Goal: Task Accomplishment & Management: Use online tool/utility

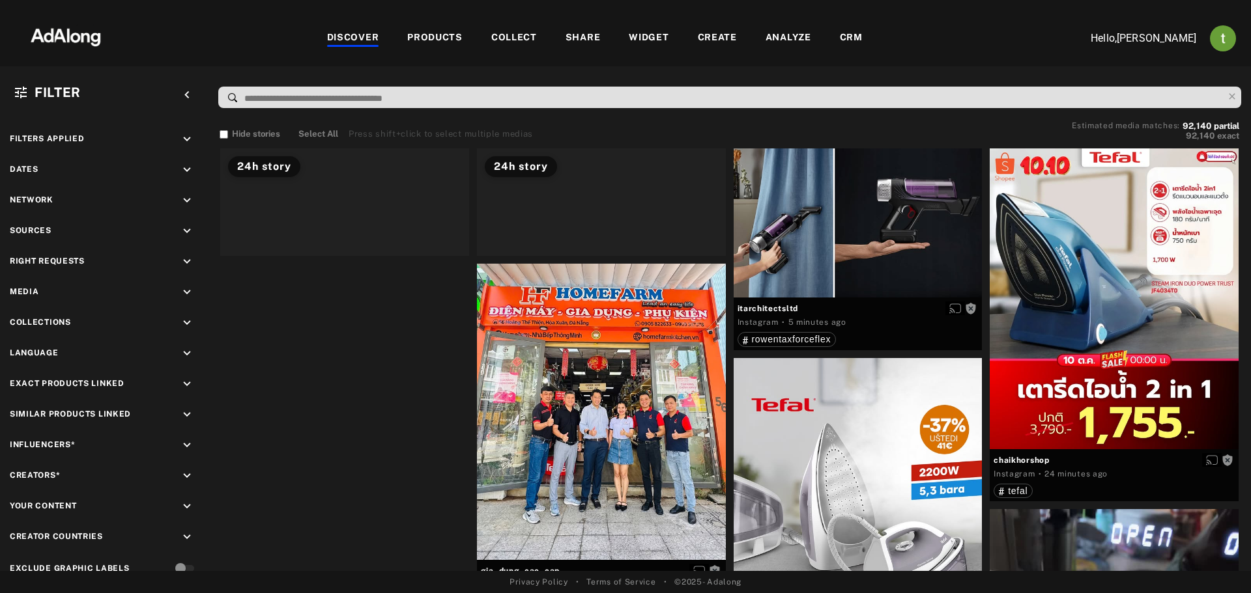
click at [848, 31] on div "CRM" at bounding box center [851, 39] width 23 height 16
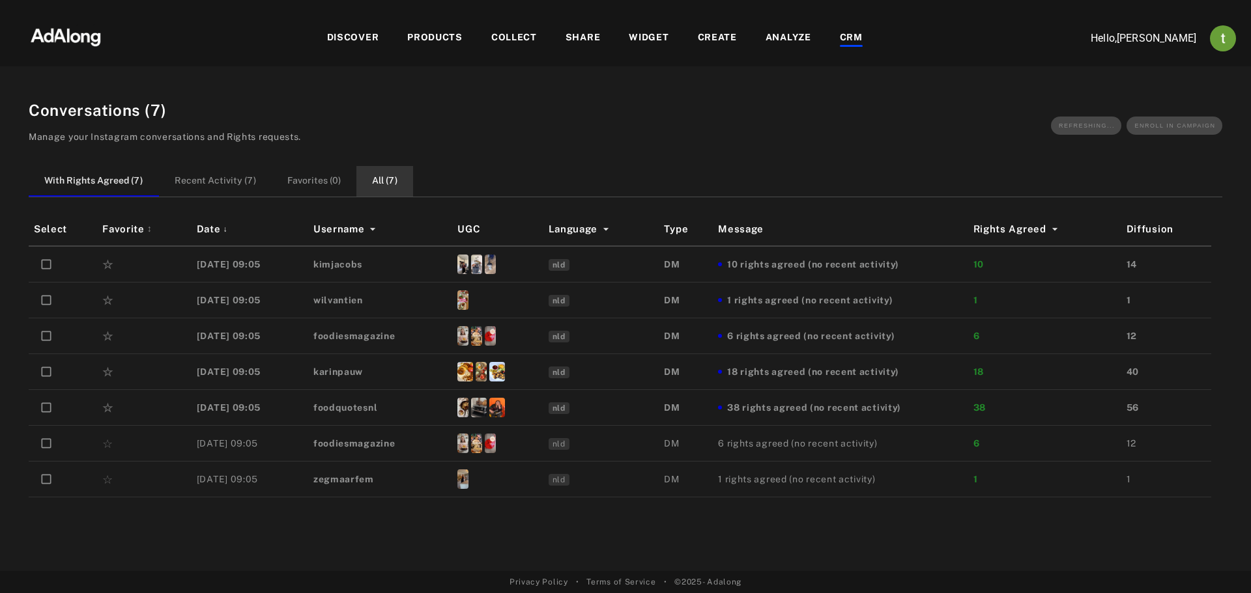
click at [390, 182] on button "All ( 7 )" at bounding box center [384, 181] width 57 height 31
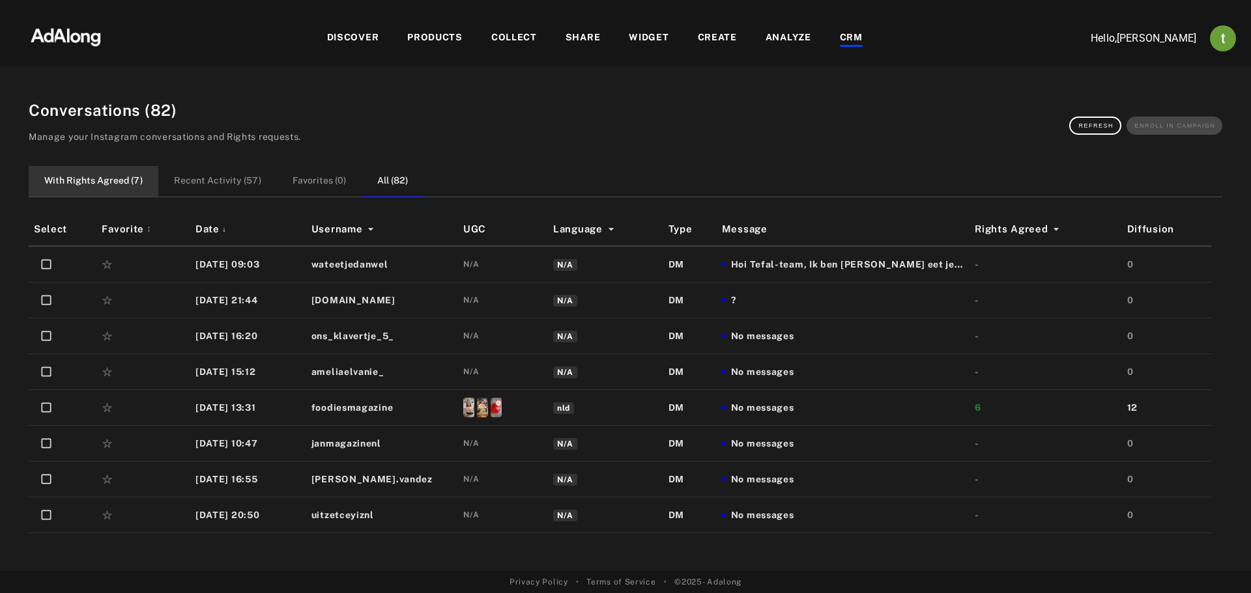
click at [119, 175] on button "With Rights Agreed ( 7 )" at bounding box center [94, 181] width 130 height 31
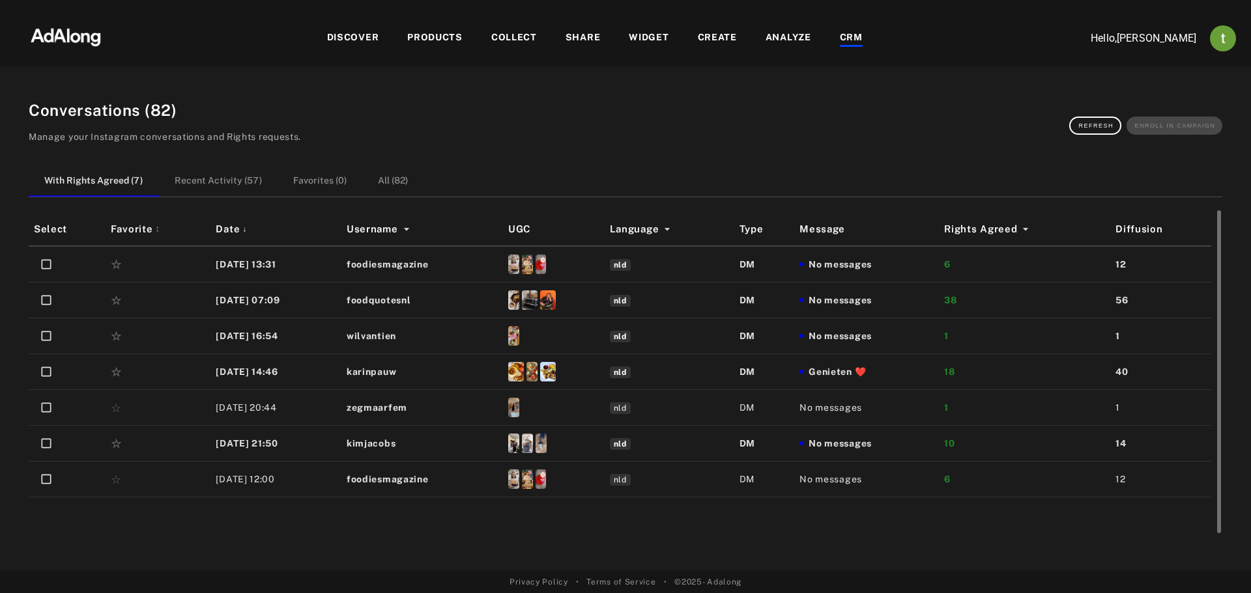
click at [828, 403] on span "No messages" at bounding box center [830, 408] width 63 height 14
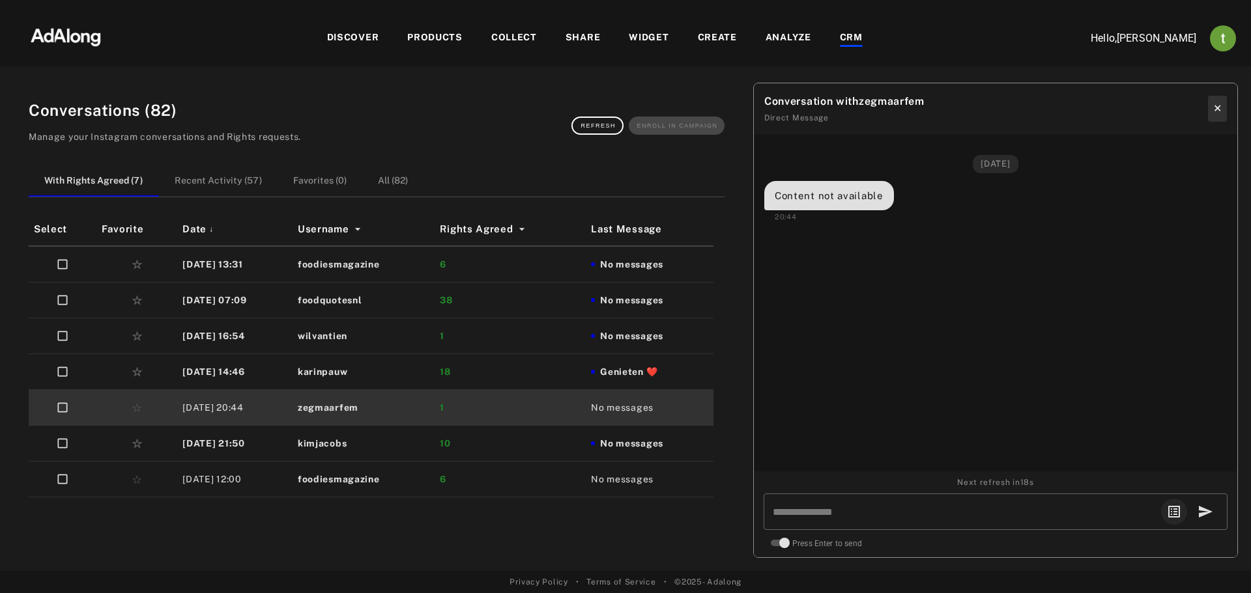
click at [1214, 105] on button "✕" at bounding box center [1217, 109] width 19 height 26
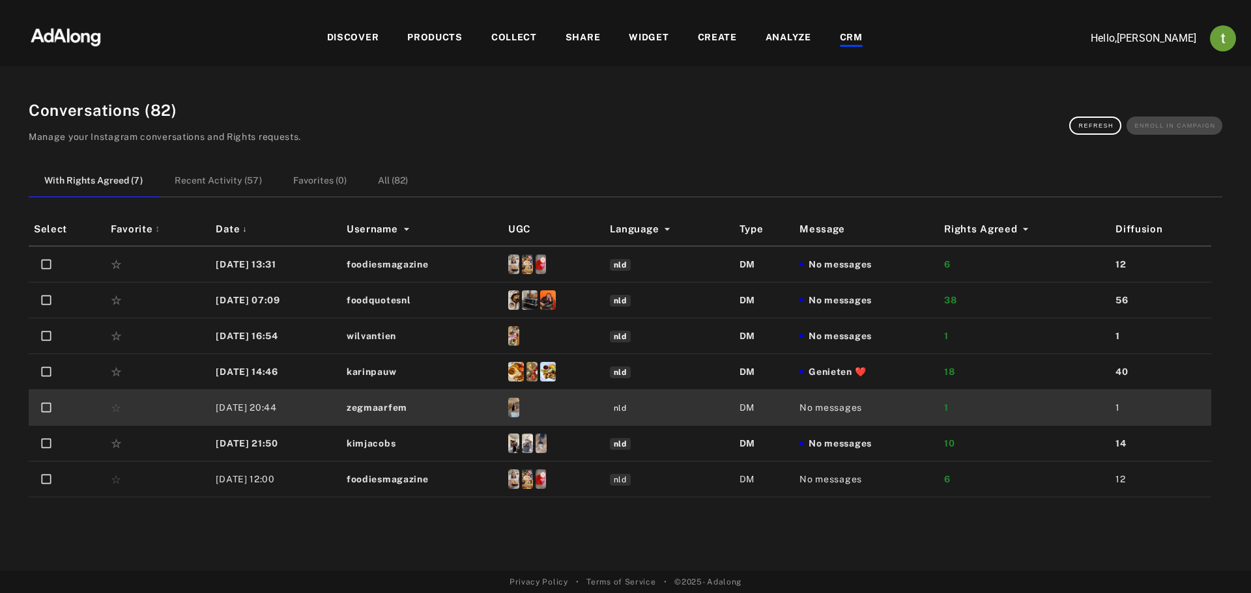
click at [361, 34] on div "DISCOVER" at bounding box center [353, 39] width 52 height 16
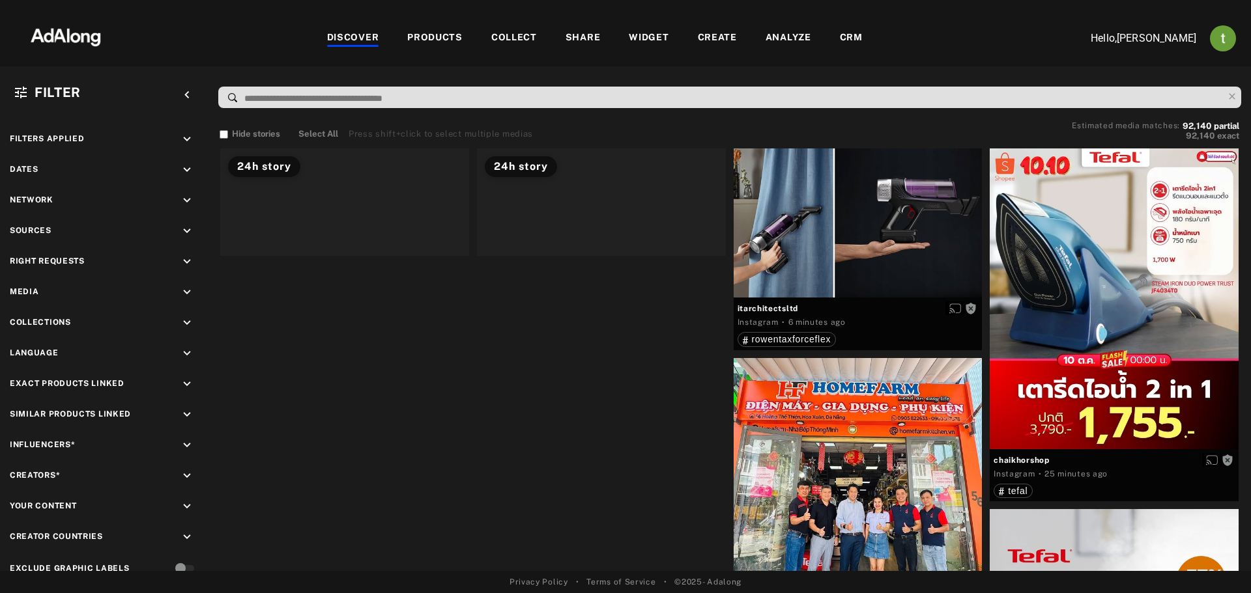
click at [844, 36] on div "CRM" at bounding box center [851, 39] width 23 height 16
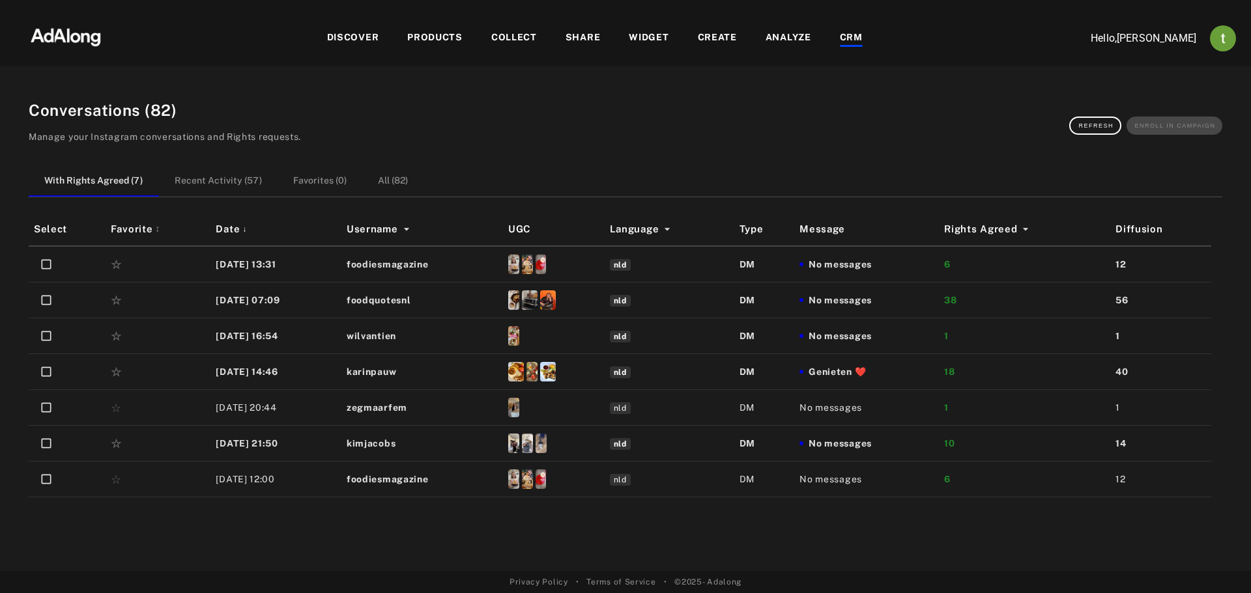
click at [667, 558] on div "Conversations ( 82 ) Manage your Instagram conversations and Rights requests. R…" at bounding box center [625, 327] width 1225 height 489
click at [365, 33] on div "DISCOVER" at bounding box center [353, 39] width 52 height 16
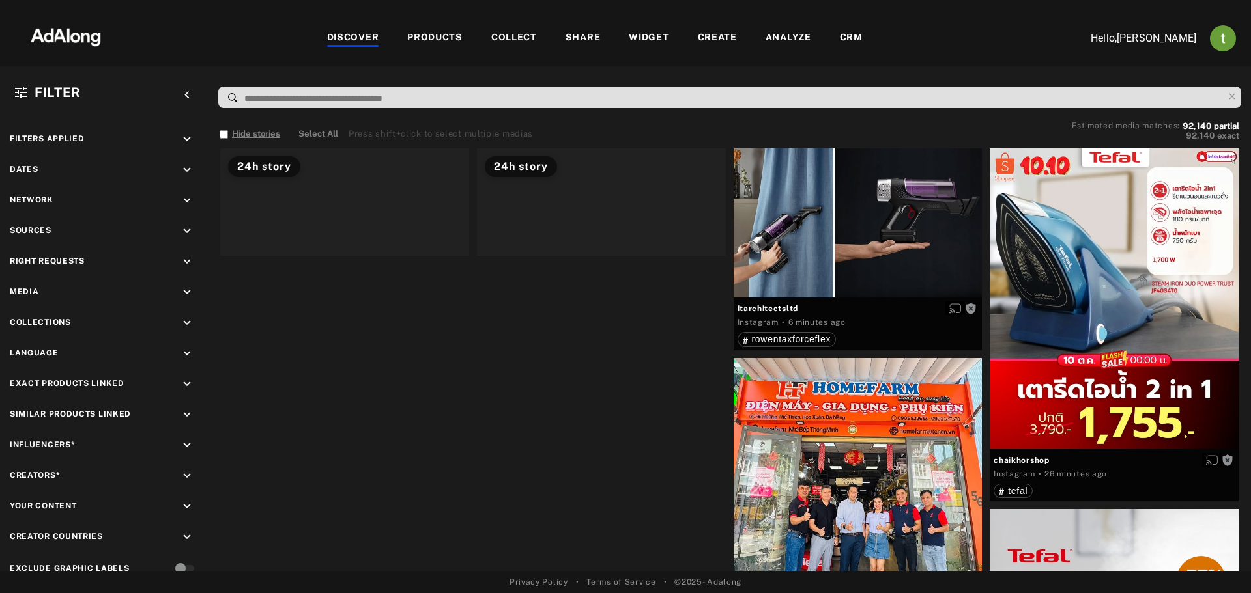
click at [237, 134] on button "Hide stories" at bounding box center [250, 134] width 61 height 13
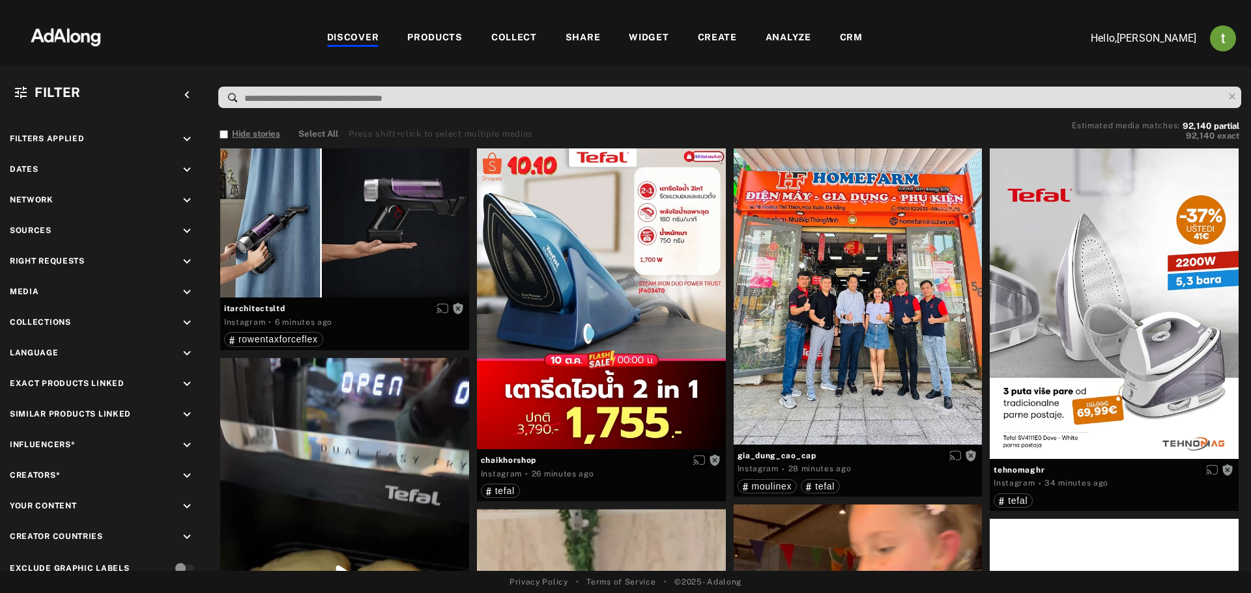
click at [237, 134] on button "Hide stories" at bounding box center [250, 134] width 61 height 13
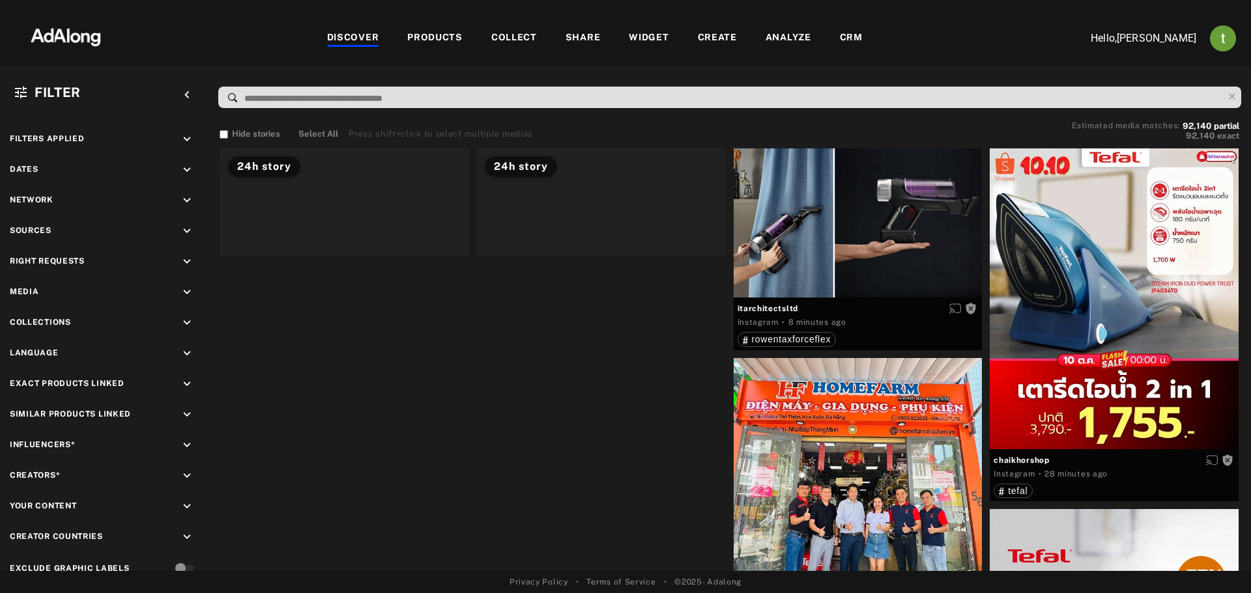
click at [853, 37] on div "CRM" at bounding box center [851, 39] width 23 height 16
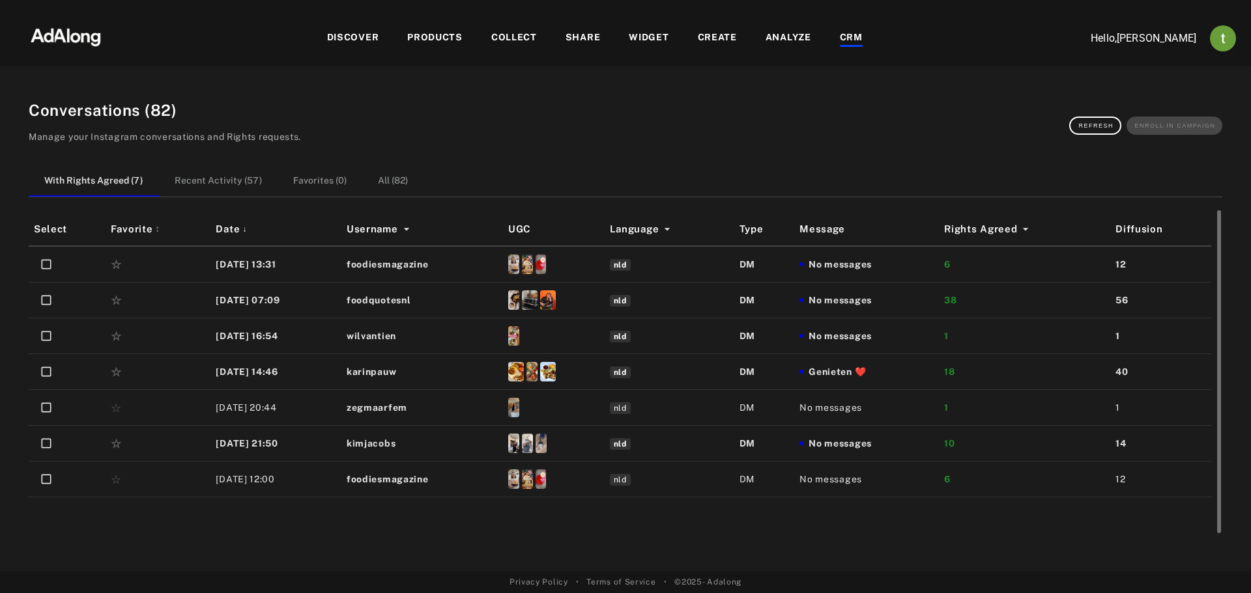
click at [865, 266] on span "No messages" at bounding box center [839, 265] width 63 height 14
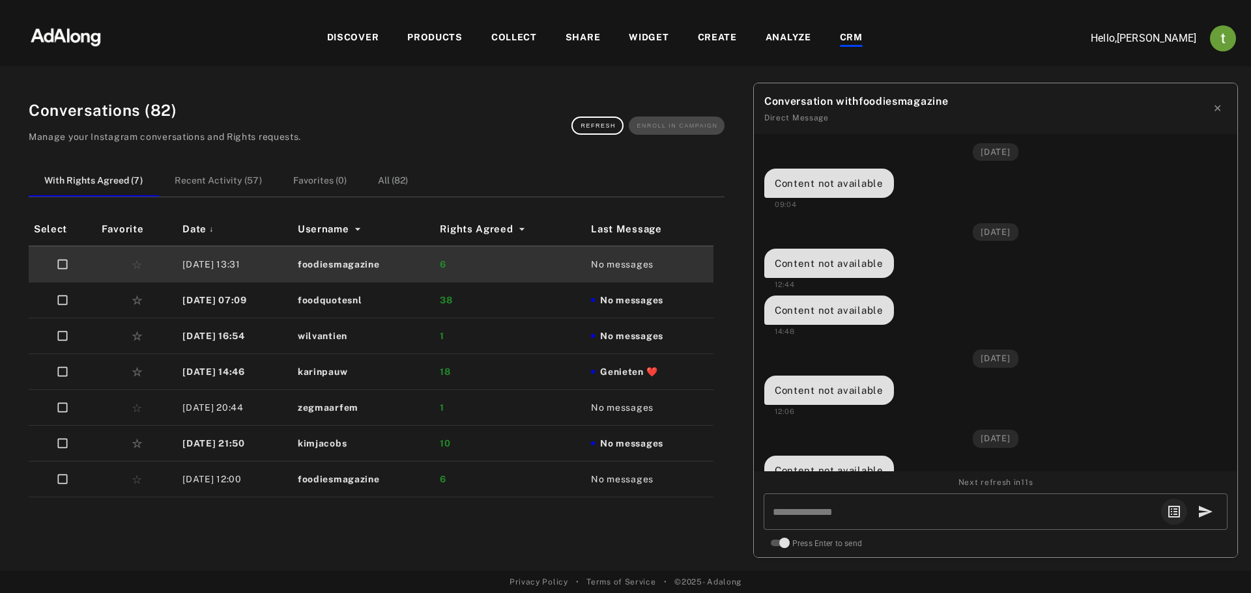
scroll to position [1158, 0]
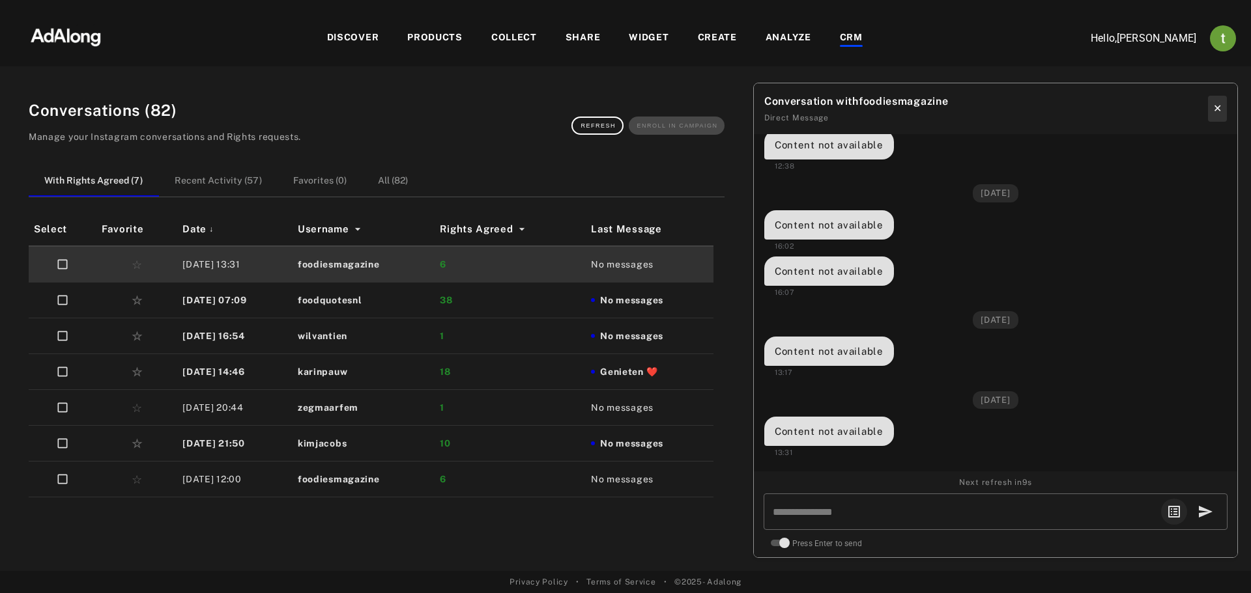
click at [1211, 104] on button "✕" at bounding box center [1217, 109] width 19 height 26
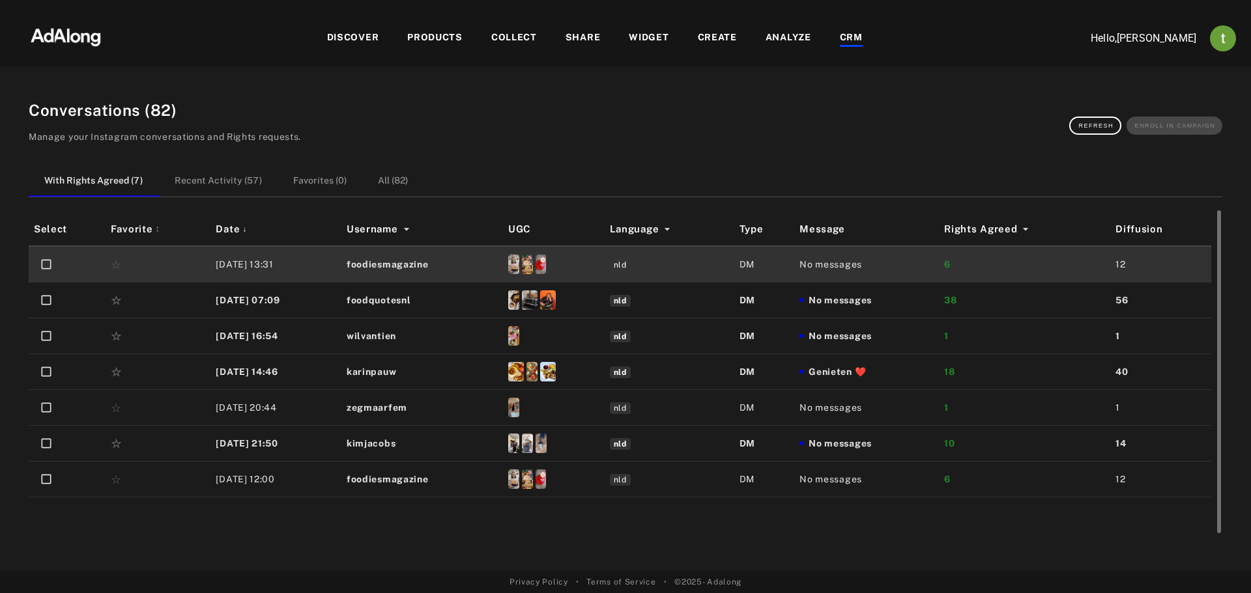
click at [846, 300] on span "No messages" at bounding box center [839, 301] width 63 height 14
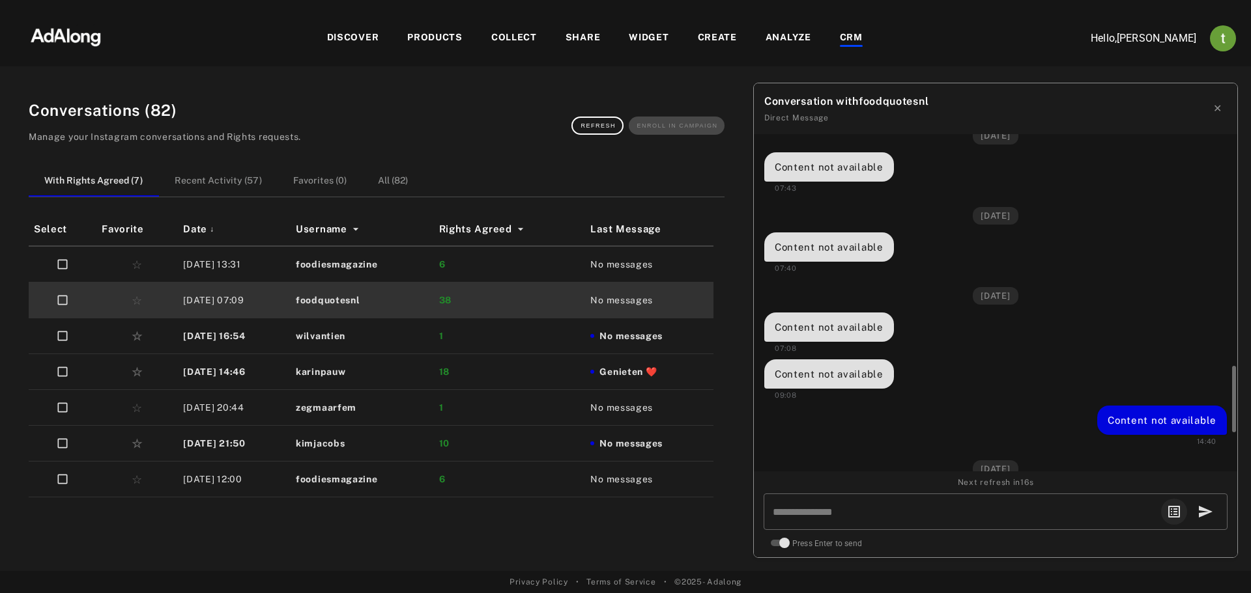
scroll to position [1364, 0]
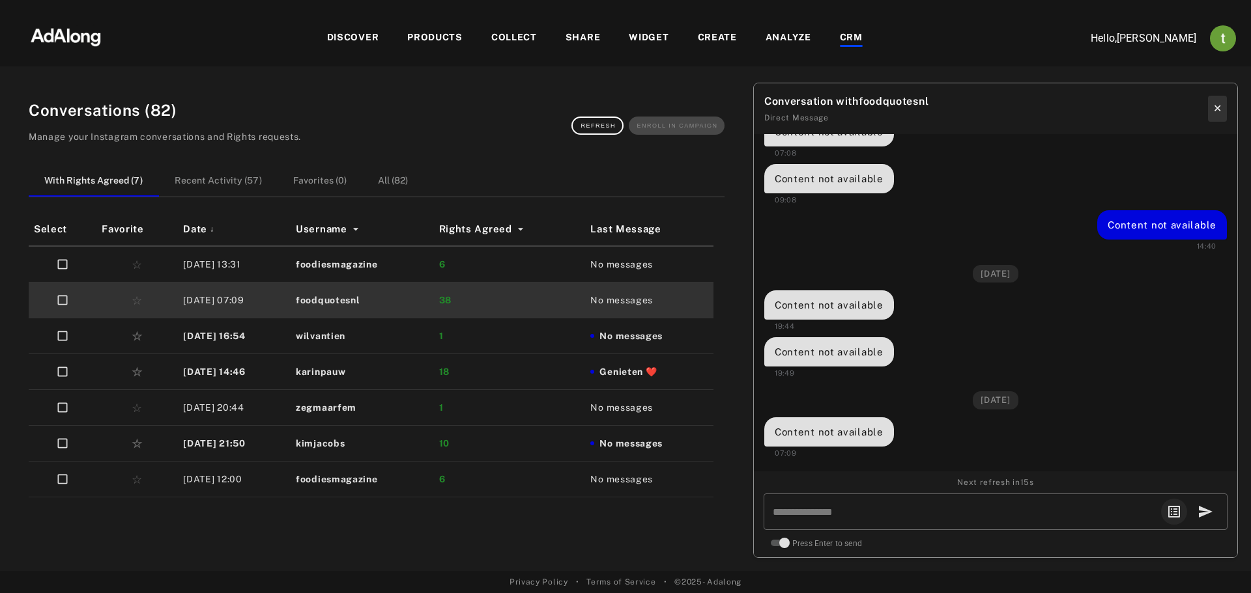
click at [1220, 109] on button "✕" at bounding box center [1217, 109] width 19 height 26
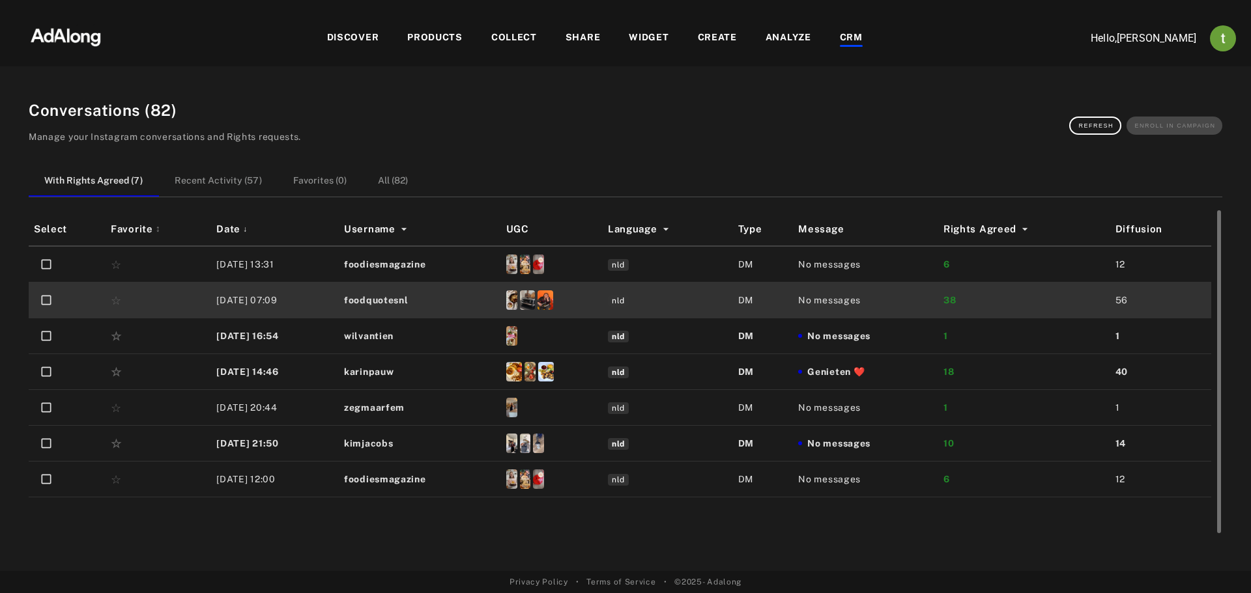
click at [926, 328] on td "No messages" at bounding box center [865, 337] width 145 height 36
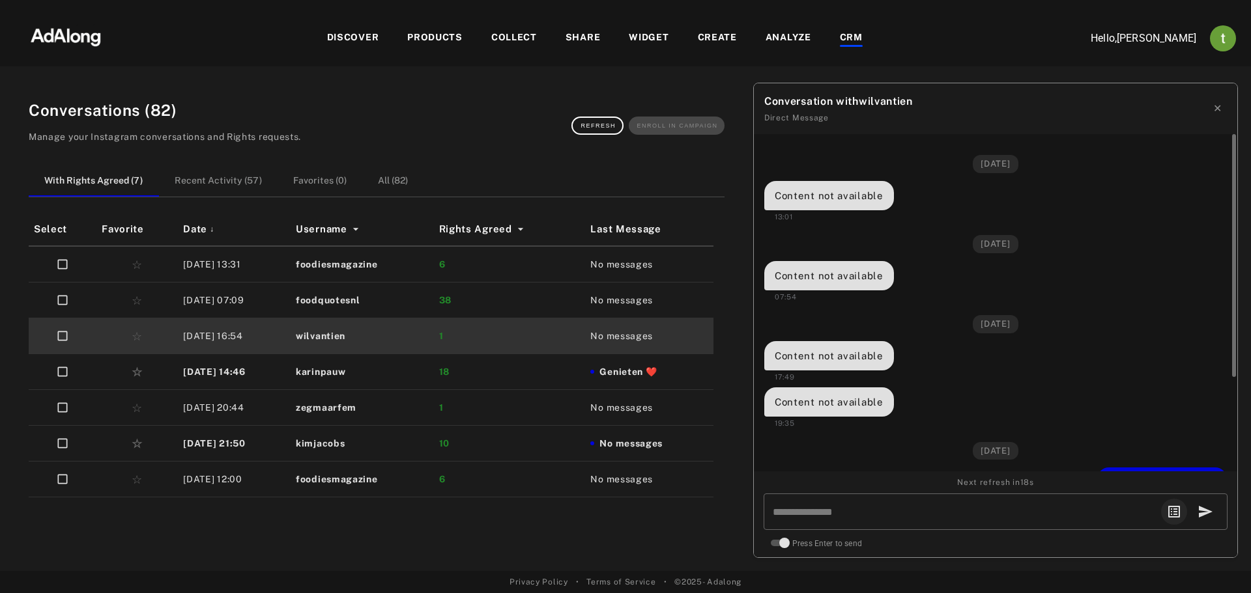
scroll to position [131, 0]
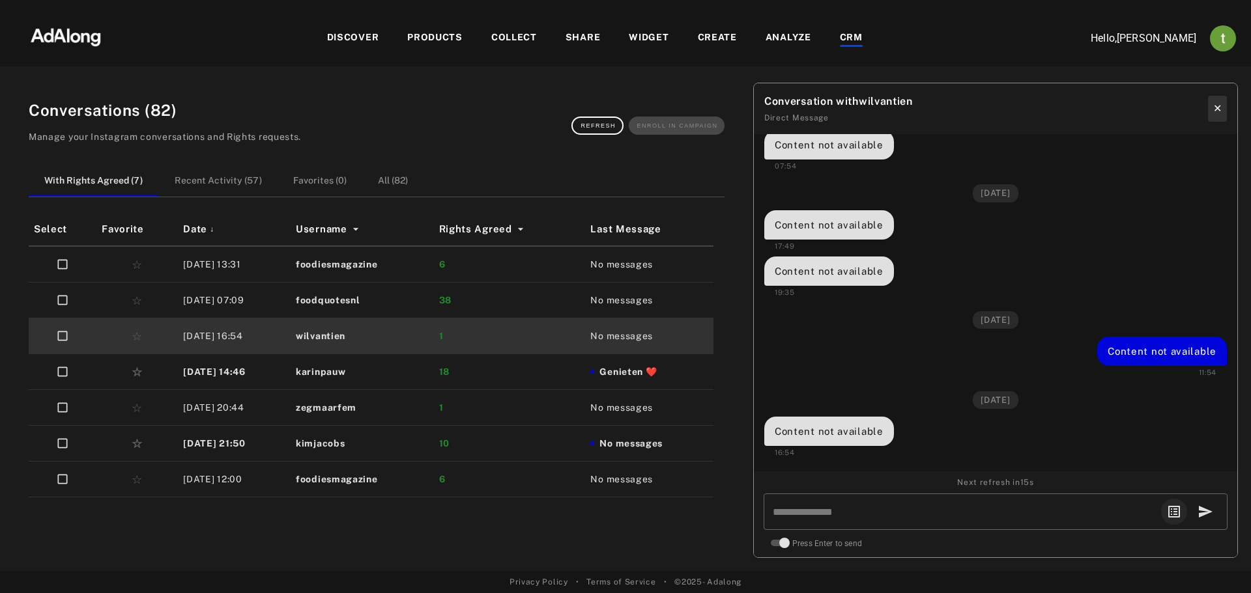
click at [1213, 105] on button "✕" at bounding box center [1217, 109] width 19 height 26
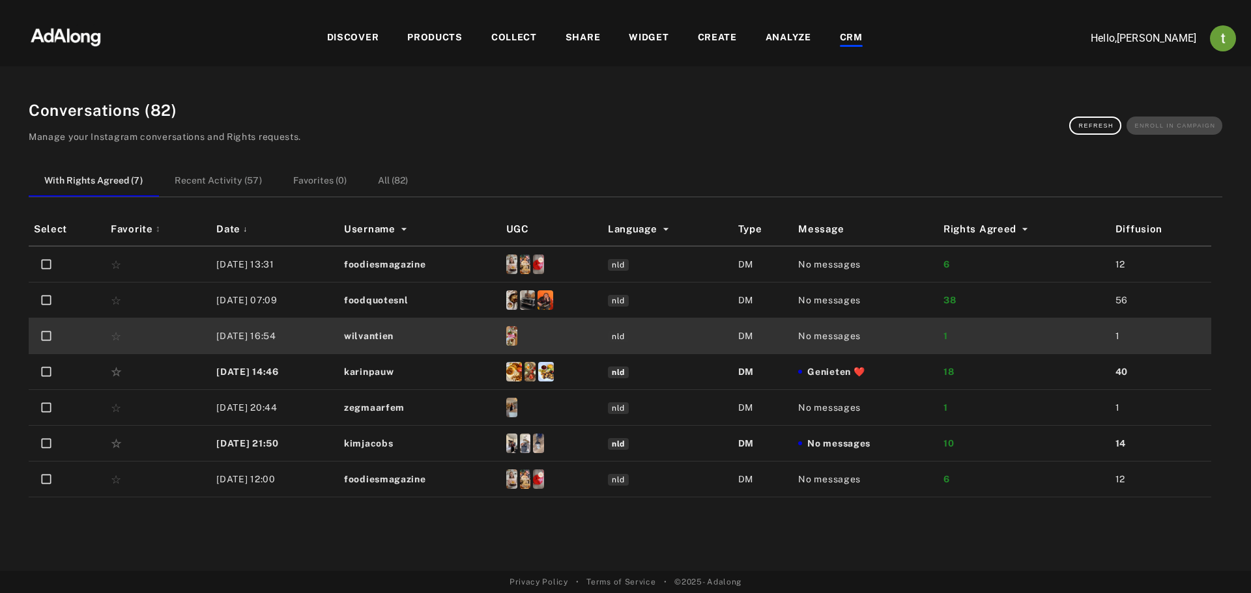
click at [355, 33] on div "DISCOVER" at bounding box center [353, 39] width 52 height 16
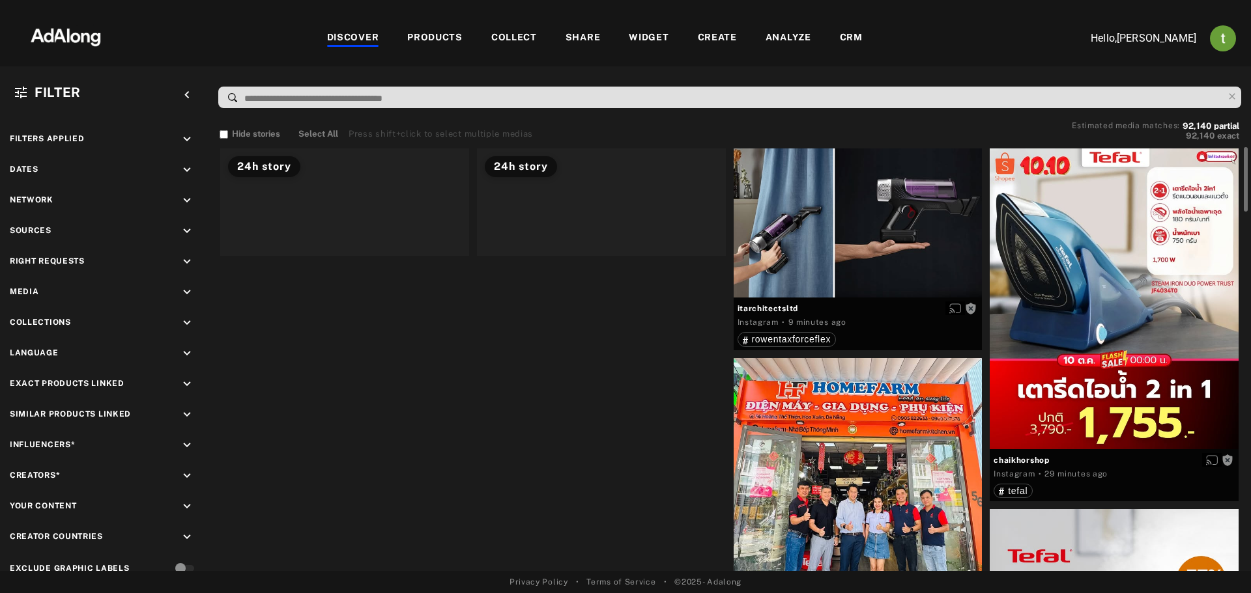
click at [579, 256] on div at bounding box center [601, 202] width 249 height 107
click at [339, 256] on div at bounding box center [344, 202] width 249 height 107
click at [597, 256] on div at bounding box center [601, 202] width 249 height 107
